Goal: Task Accomplishment & Management: Complete application form

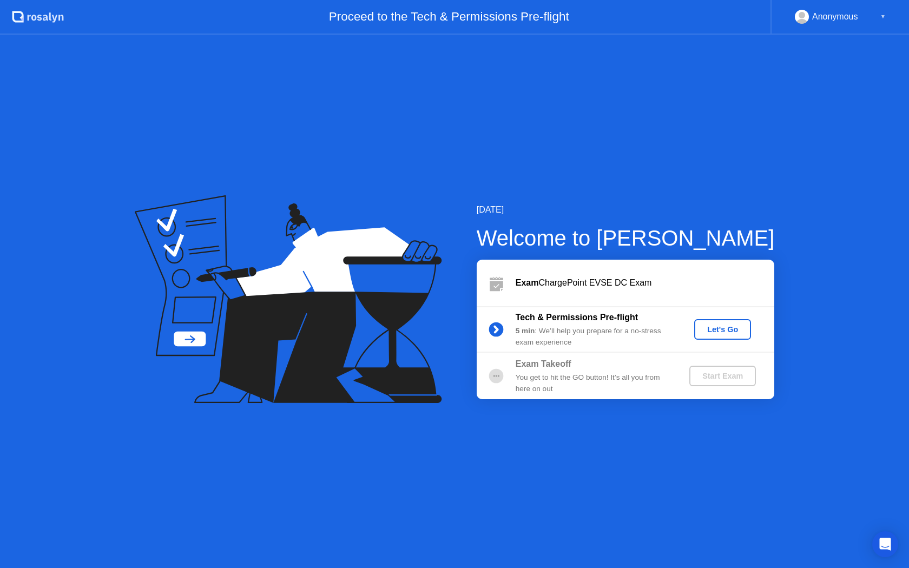
click at [714, 332] on div "Let's Go" at bounding box center [722, 329] width 48 height 9
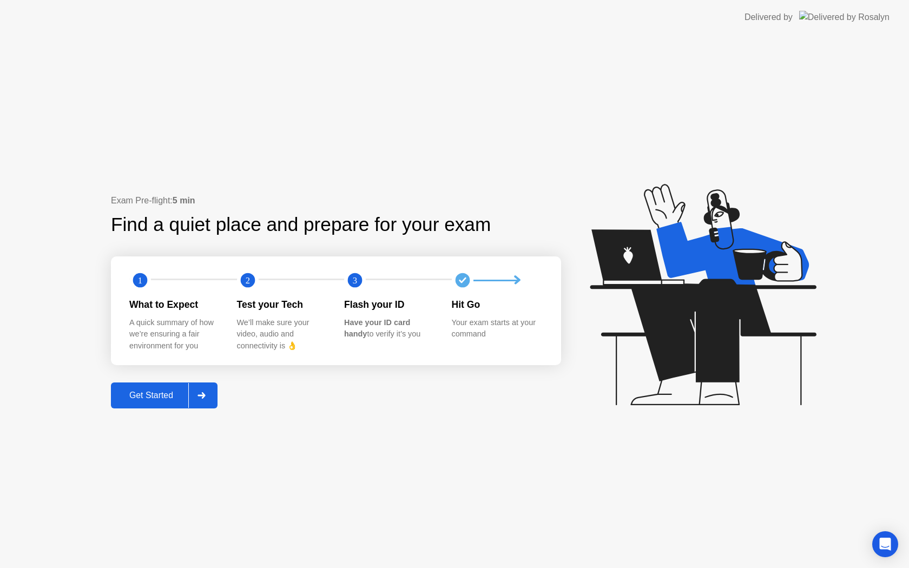
click at [161, 391] on div "Get Started" at bounding box center [151, 396] width 74 height 10
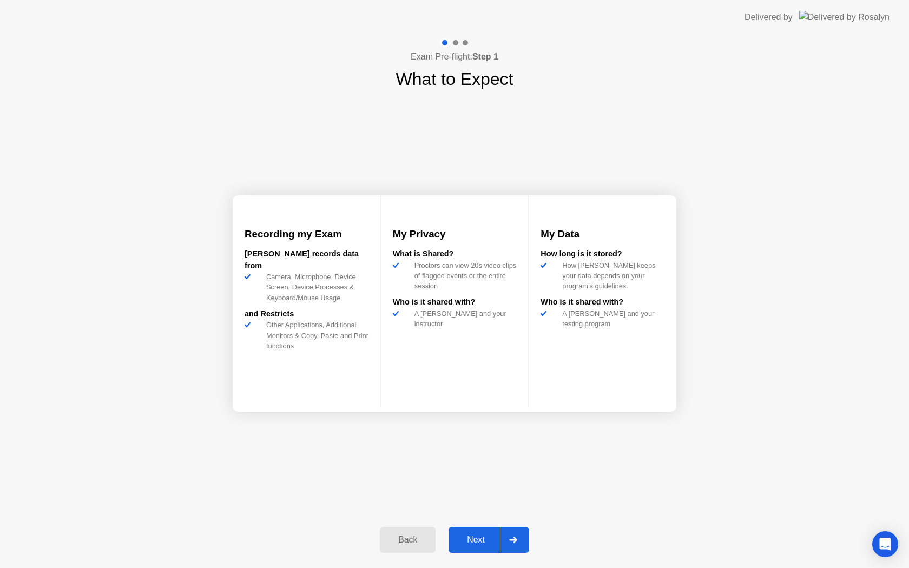
click at [463, 537] on div "Next" at bounding box center [476, 540] width 48 height 10
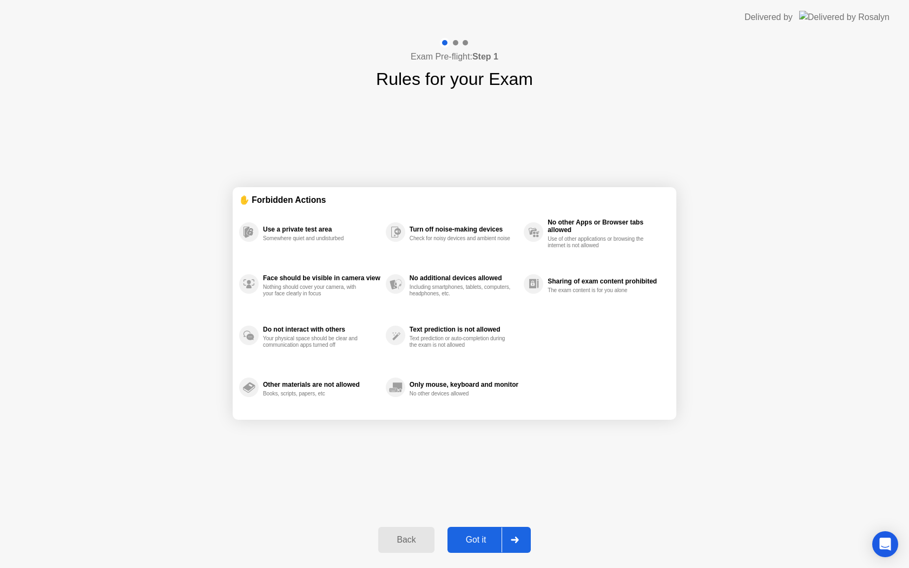
click at [463, 537] on div "Got it" at bounding box center [476, 540] width 51 height 10
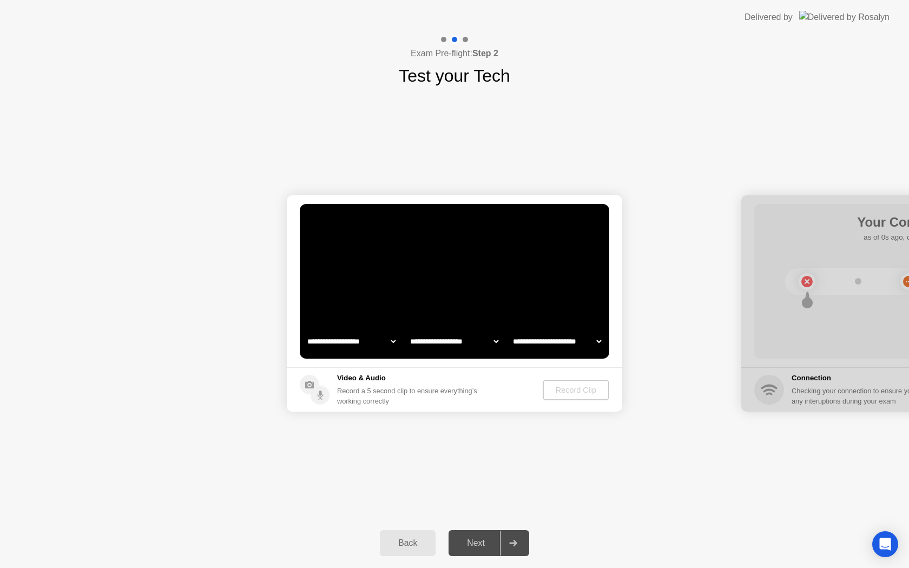
select select "**********"
select select "*******"
click at [477, 545] on div "Next" at bounding box center [476, 543] width 48 height 10
click at [562, 382] on button "Record Clip" at bounding box center [576, 390] width 65 height 21
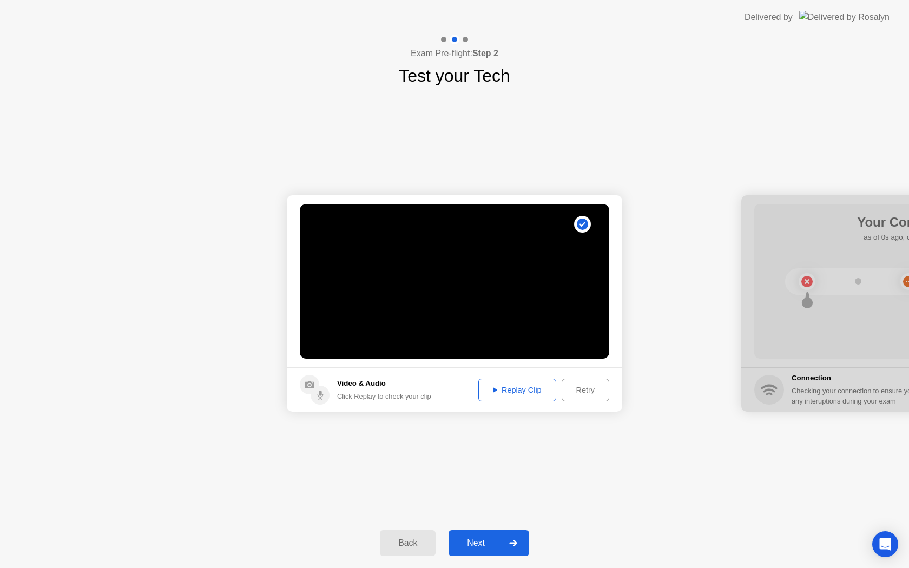
click at [481, 545] on div "Next" at bounding box center [476, 543] width 48 height 10
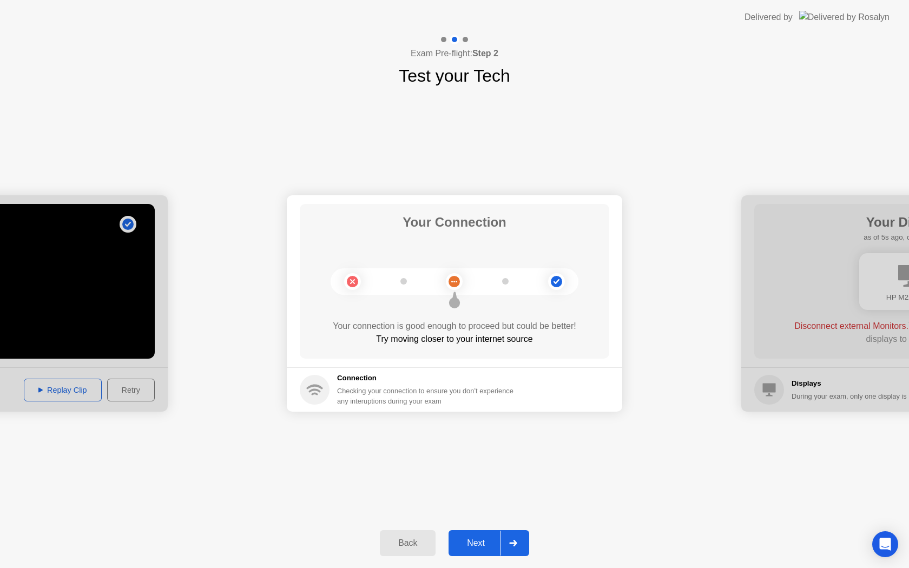
click at [472, 547] on div "Next" at bounding box center [476, 543] width 48 height 10
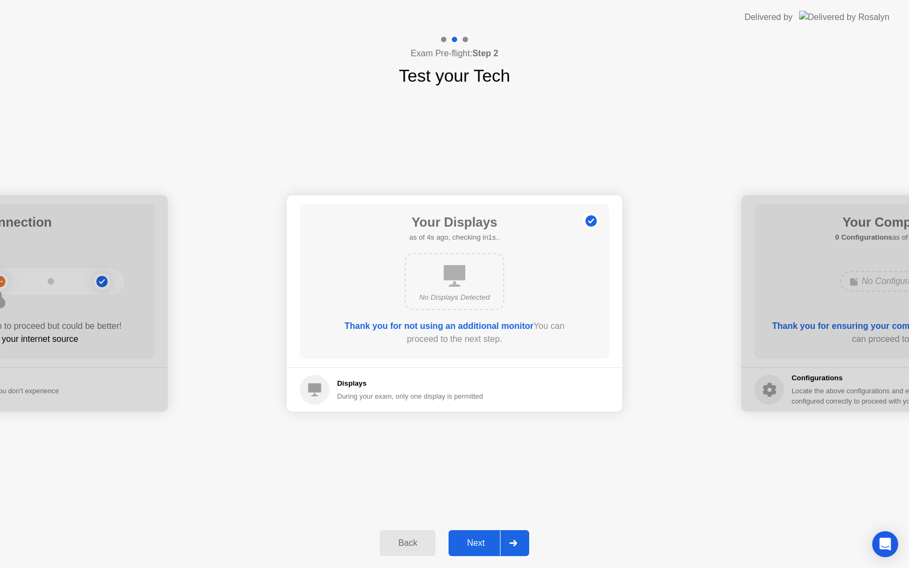
click at [474, 539] on div "Next" at bounding box center [476, 543] width 48 height 10
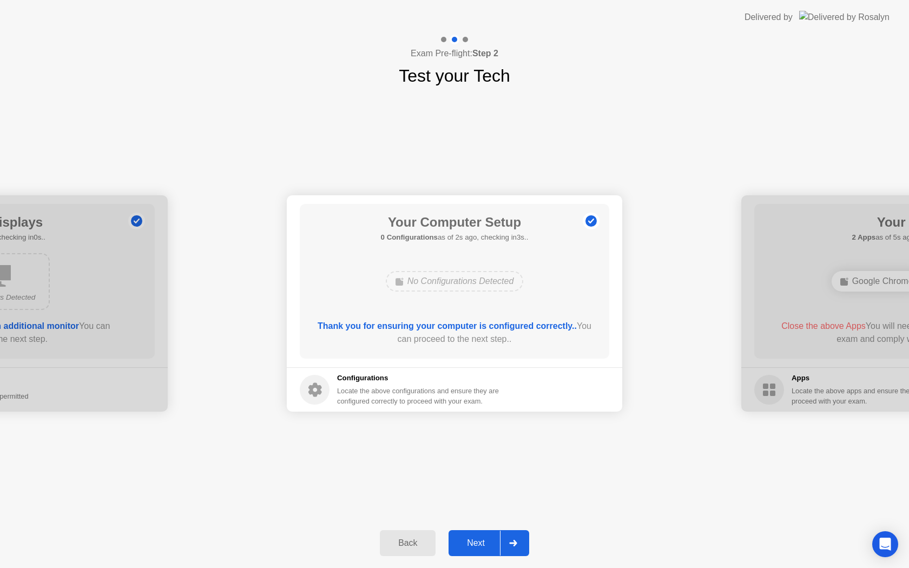
click at [474, 539] on div "Next" at bounding box center [476, 543] width 48 height 10
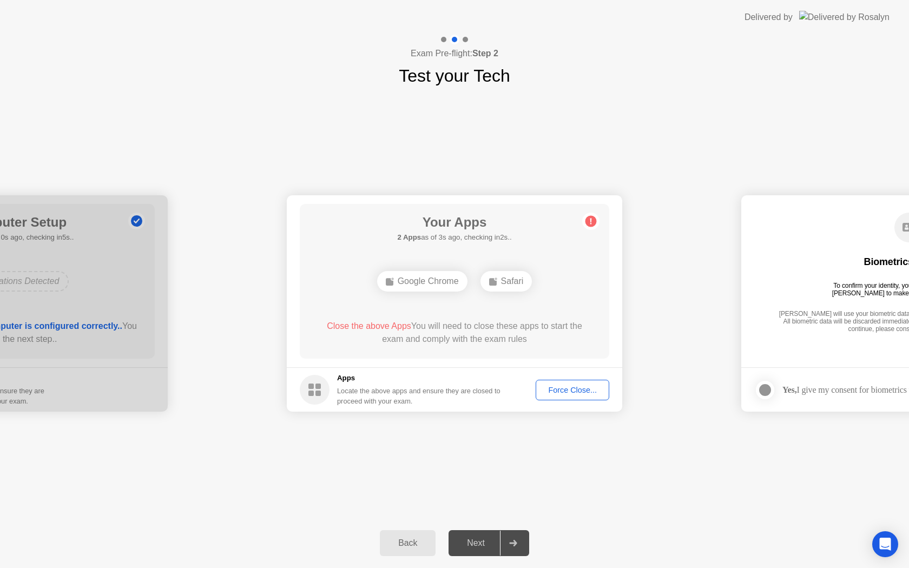
click at [474, 539] on div "Next" at bounding box center [476, 543] width 48 height 10
click at [570, 391] on div "Force Close..." at bounding box center [572, 390] width 66 height 9
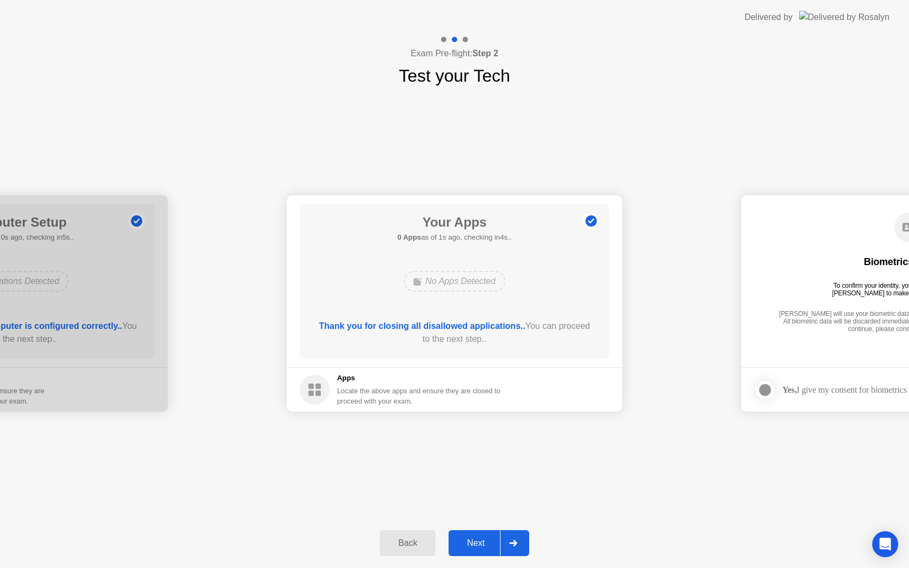
click at [466, 539] on div "Next" at bounding box center [476, 543] width 48 height 10
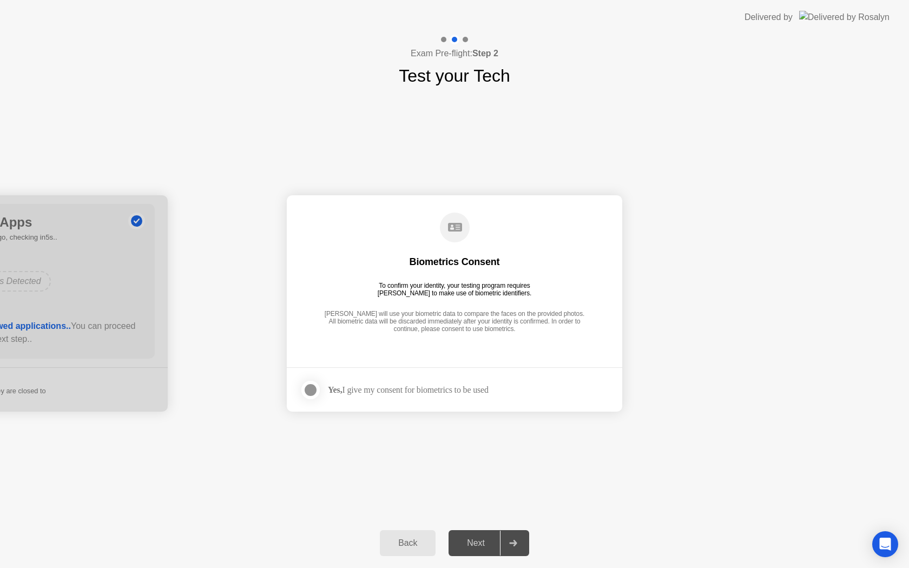
click at [304, 389] on div at bounding box center [310, 390] width 13 height 13
click at [483, 548] on div "Next" at bounding box center [476, 543] width 48 height 10
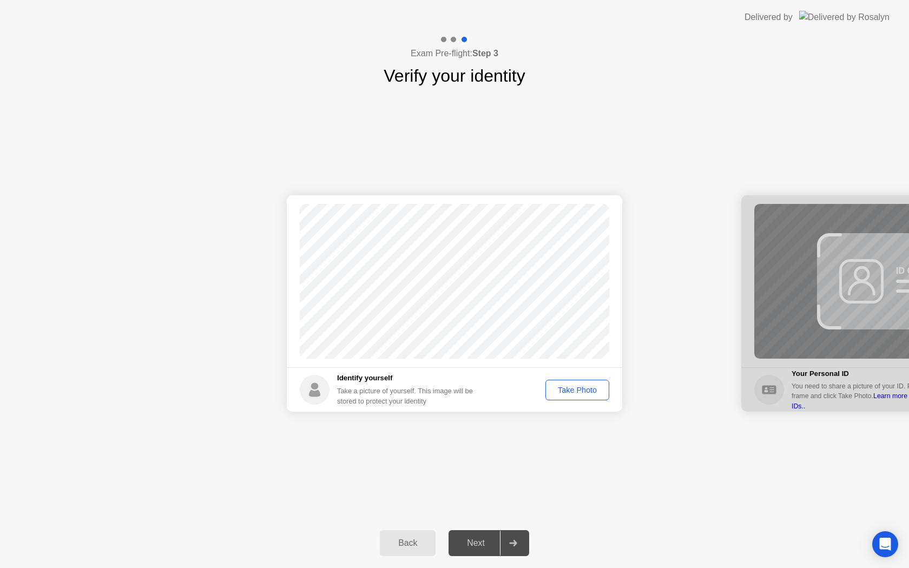
click at [575, 389] on div "Take Photo" at bounding box center [577, 390] width 56 height 9
click at [468, 545] on div "Next" at bounding box center [476, 543] width 48 height 10
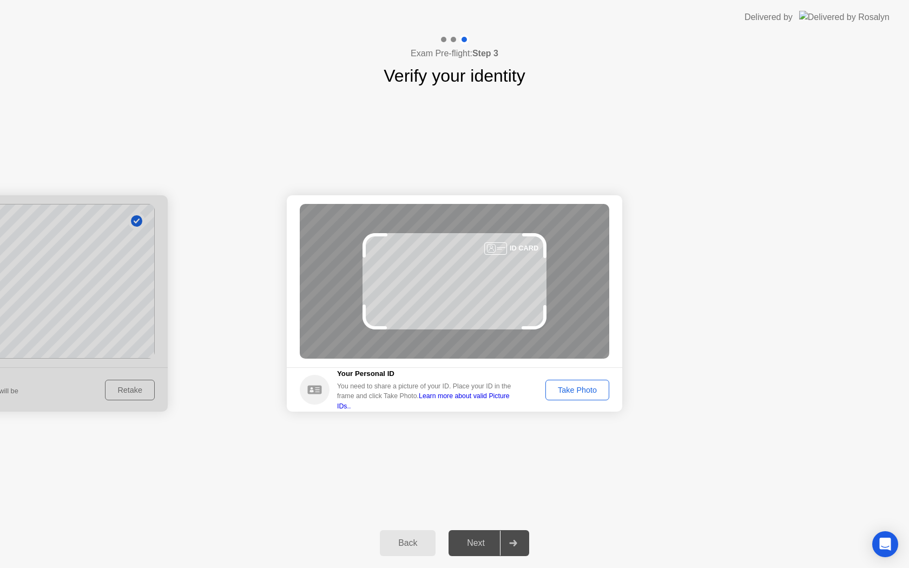
click at [575, 392] on div "Take Photo" at bounding box center [577, 390] width 56 height 9
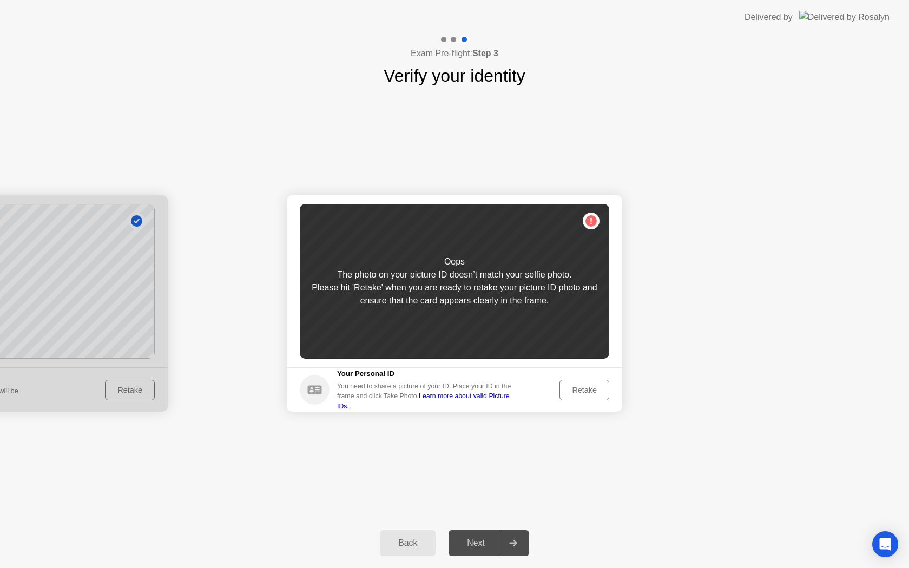
click at [399, 547] on div "Back" at bounding box center [407, 543] width 49 height 10
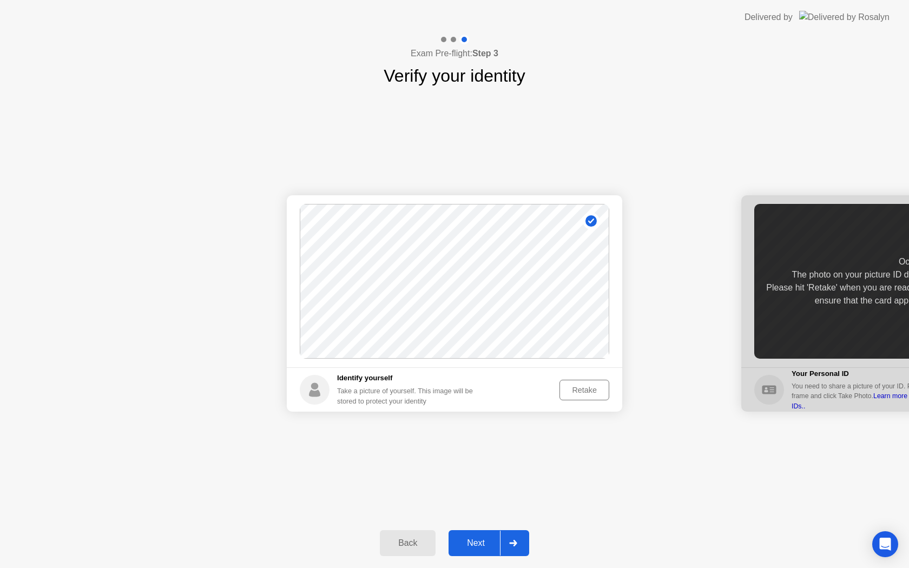
click at [578, 397] on button "Retake" at bounding box center [584, 390] width 50 height 21
click at [579, 394] on div "Take Photo" at bounding box center [577, 390] width 56 height 9
click at [454, 547] on div "Next" at bounding box center [476, 543] width 48 height 10
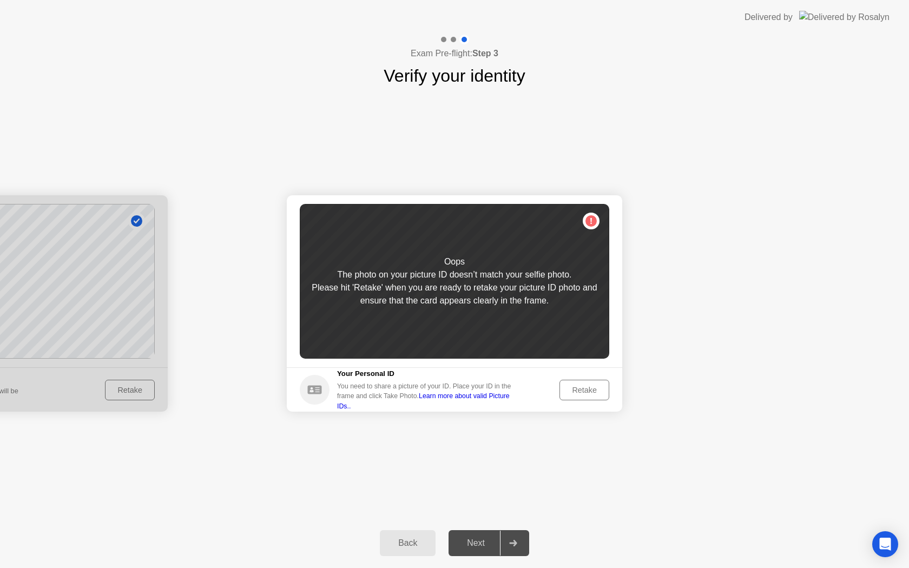
click at [564, 387] on div "Retake" at bounding box center [584, 390] width 42 height 9
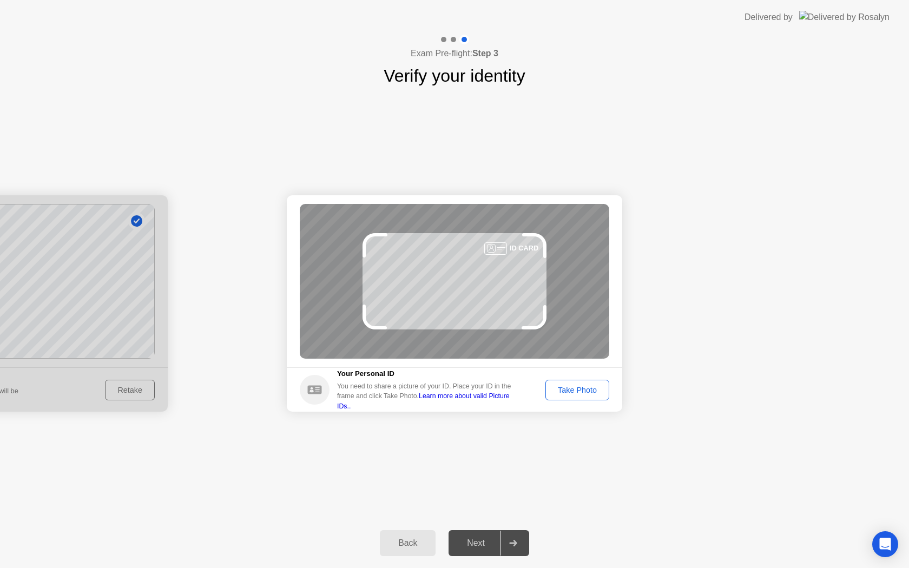
click at [566, 386] on div "Take Photo" at bounding box center [577, 390] width 56 height 9
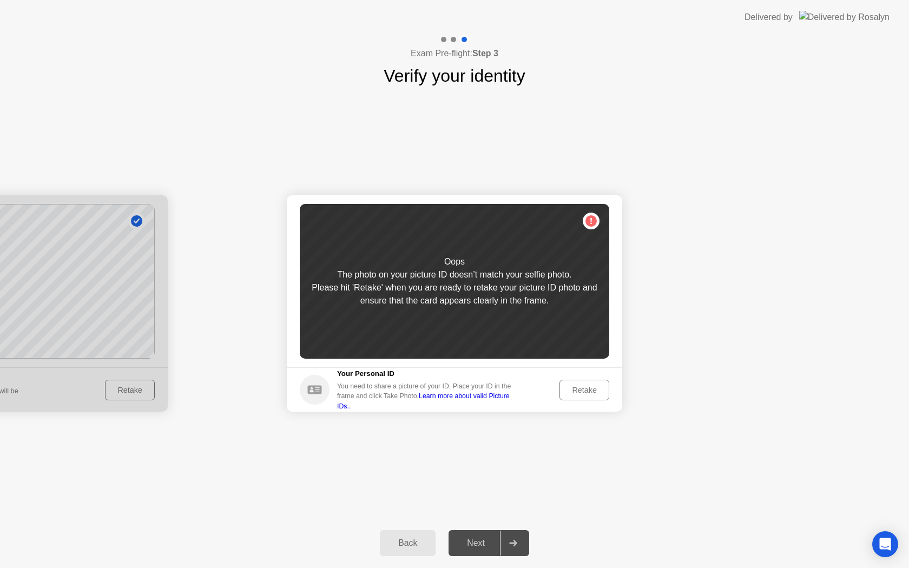
click at [573, 390] on div "Retake" at bounding box center [584, 390] width 42 height 9
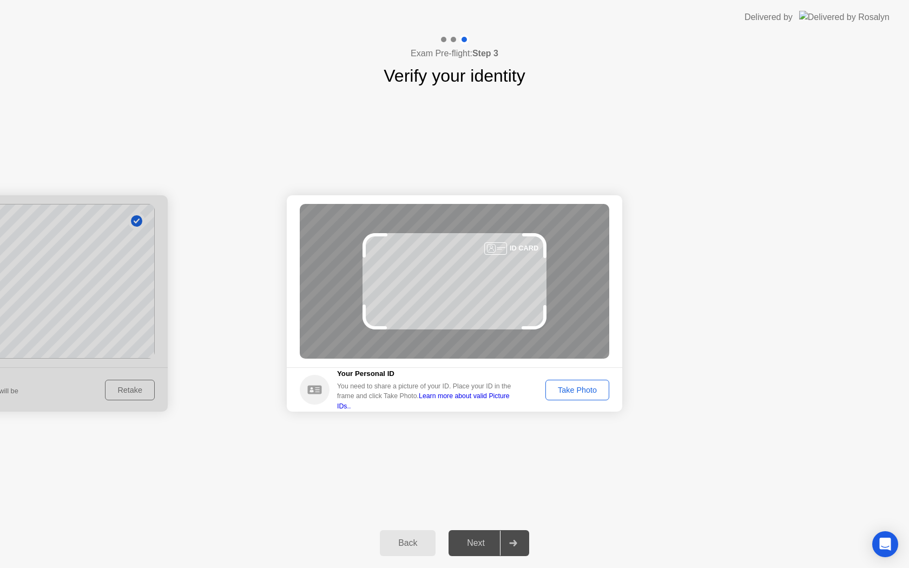
click at [570, 390] on div "Take Photo" at bounding box center [577, 390] width 56 height 9
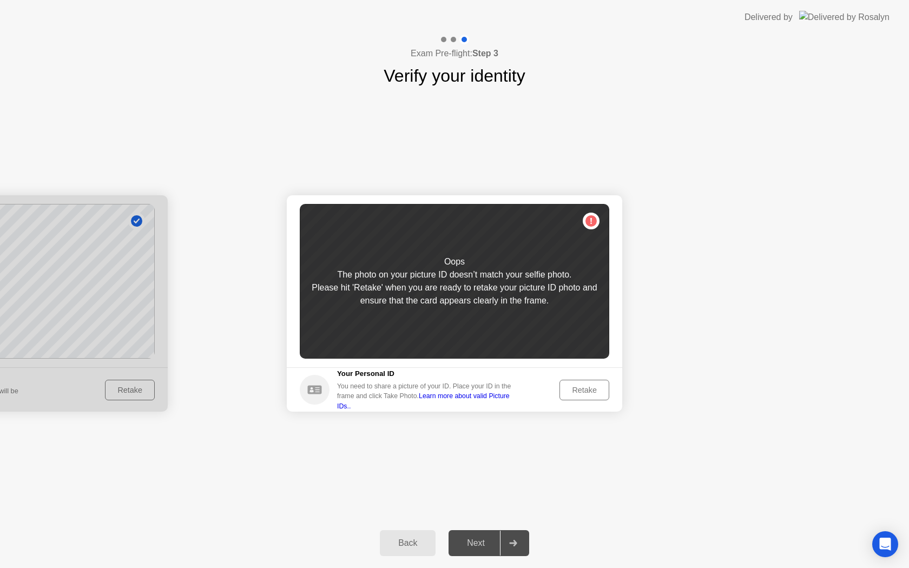
click at [603, 387] on div "Retake" at bounding box center [584, 390] width 42 height 9
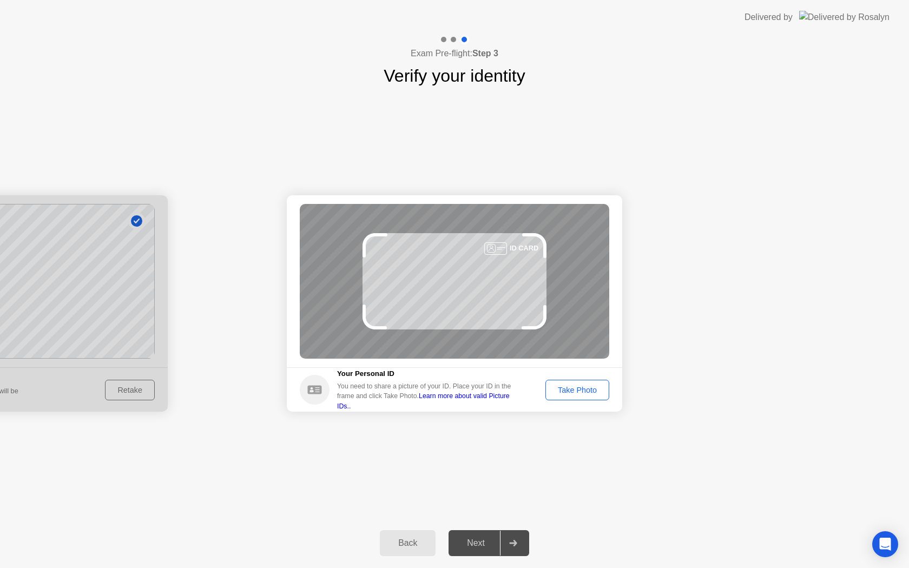
click at [514, 94] on div "Success Photo is correctly taken Identify yourself Take a picture of yourself. …" at bounding box center [454, 304] width 909 height 430
click at [555, 394] on div "Take Photo" at bounding box center [577, 390] width 56 height 9
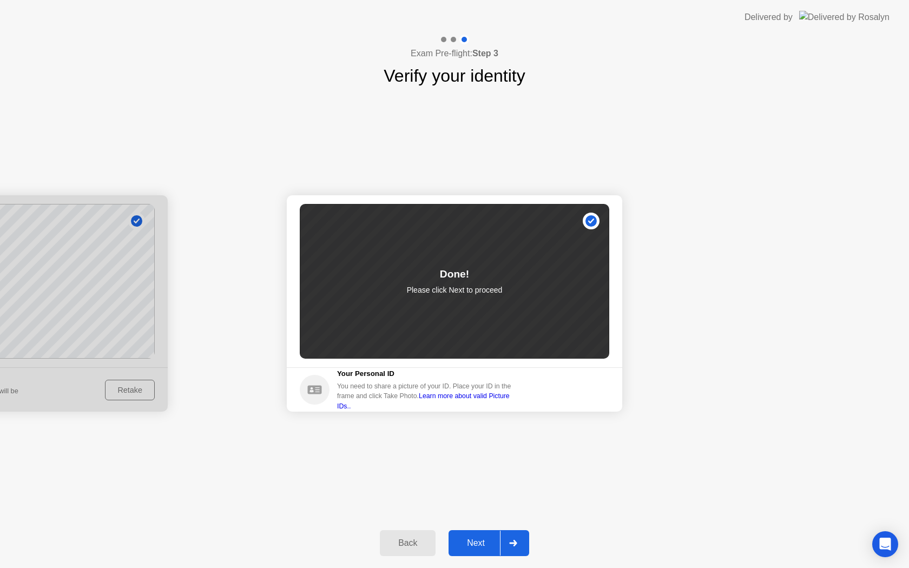
click at [477, 544] on div "Next" at bounding box center [476, 543] width 48 height 10
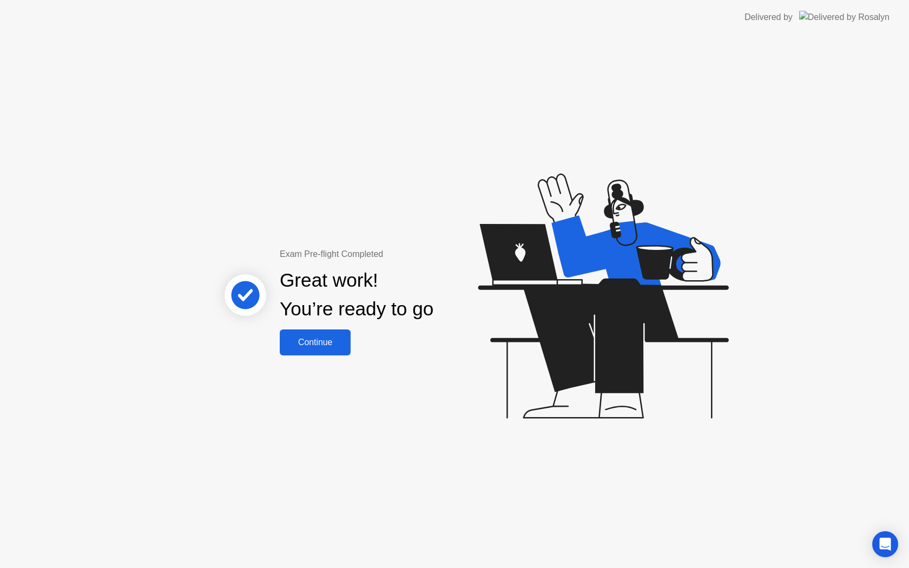
click at [326, 339] on div "Continue" at bounding box center [315, 343] width 64 height 10
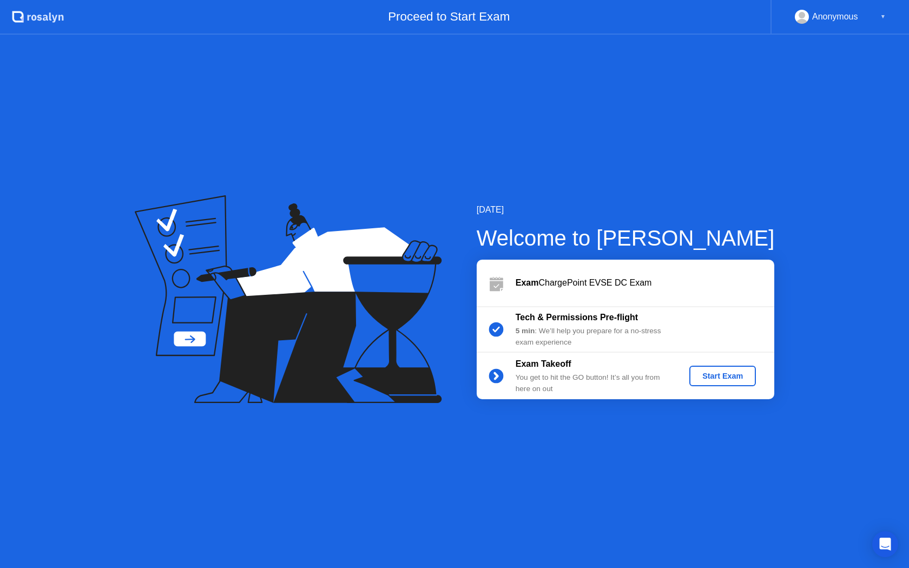
click at [717, 375] on div "Start Exam" at bounding box center [723, 376] width 58 height 9
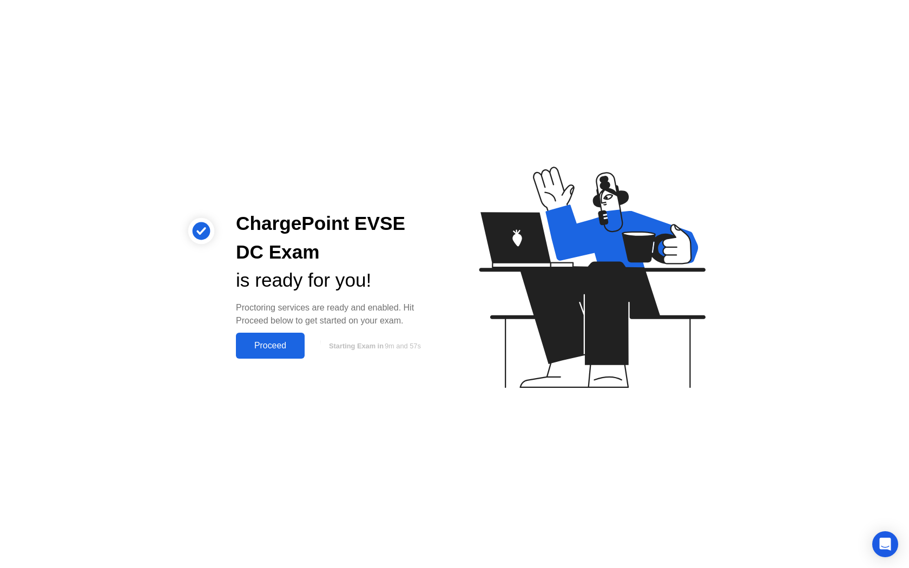
click at [291, 344] on div "Proceed" at bounding box center [270, 346] width 62 height 10
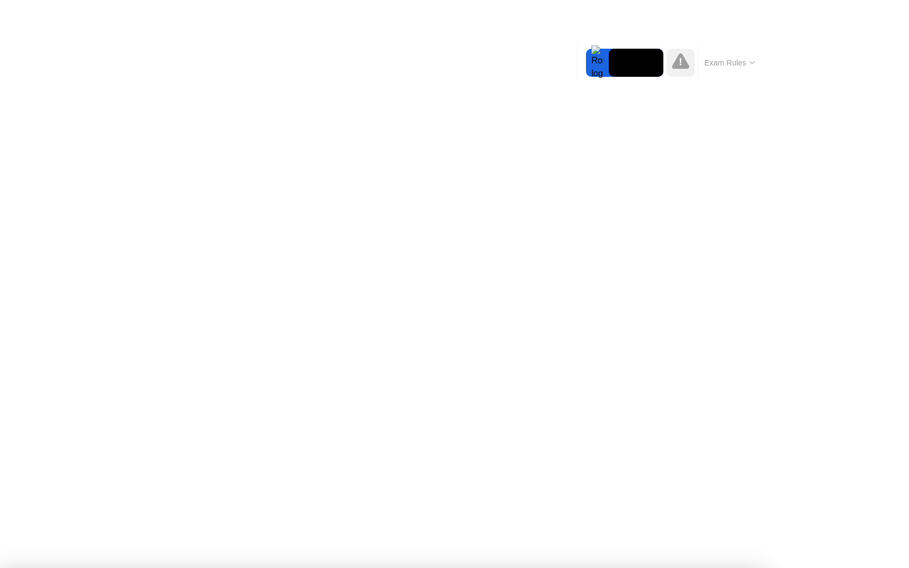
click at [47, 568] on div at bounding box center [454, 568] width 909 height 0
